Goal: Browse casually: Explore the website without a specific task or goal

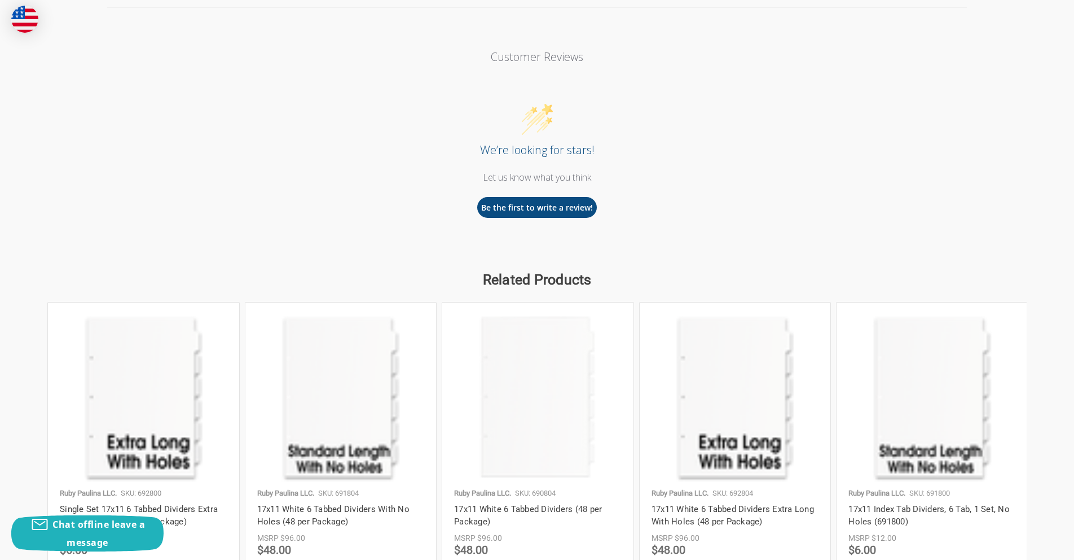
scroll to position [1640, 0]
